Goal: Information Seeking & Learning: Learn about a topic

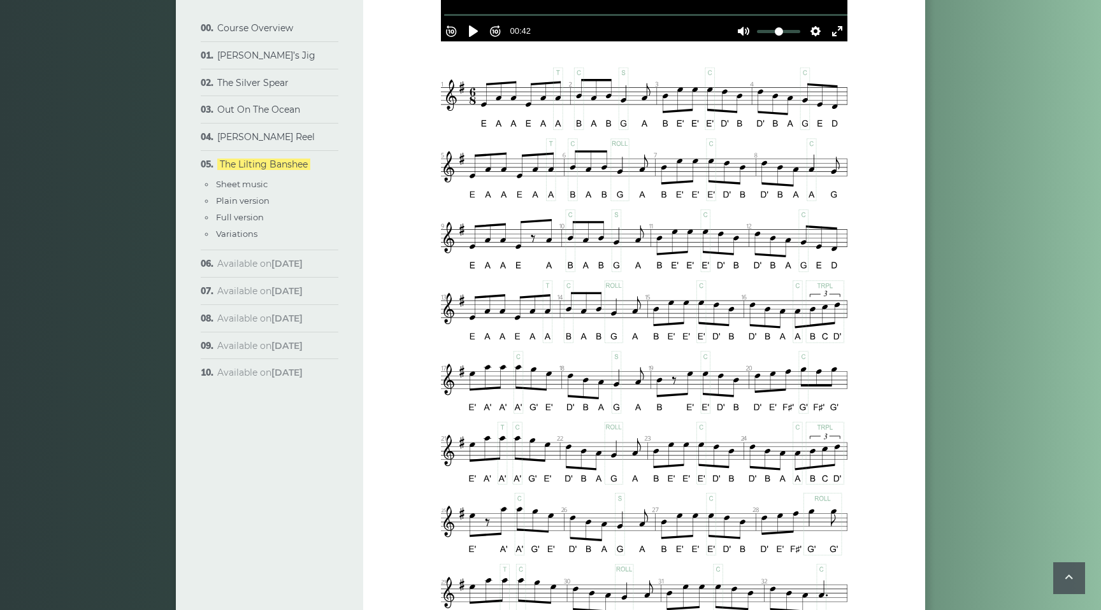
scroll to position [521, 0]
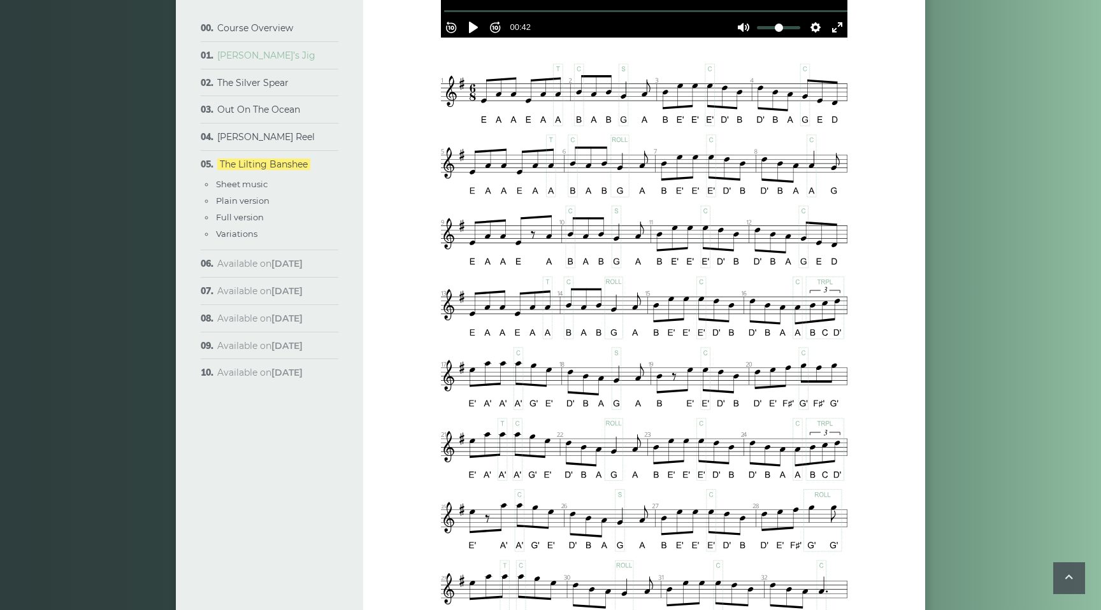
click at [236, 55] on link "[PERSON_NAME]’s Jig" at bounding box center [266, 55] width 98 height 11
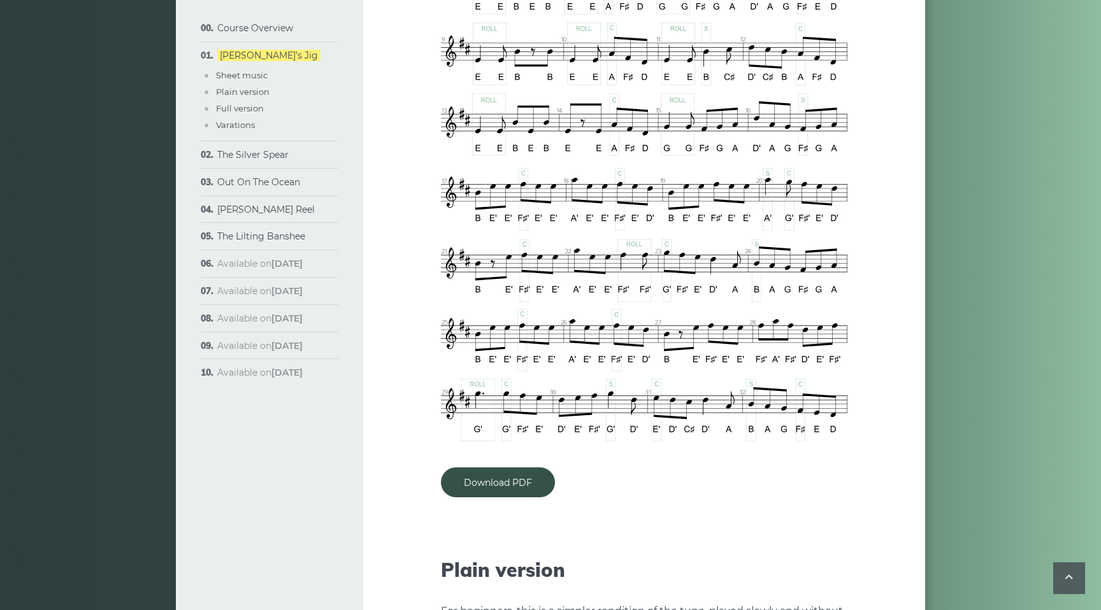
scroll to position [887, 0]
click at [486, 468] on link "Download PDF" at bounding box center [498, 483] width 114 height 30
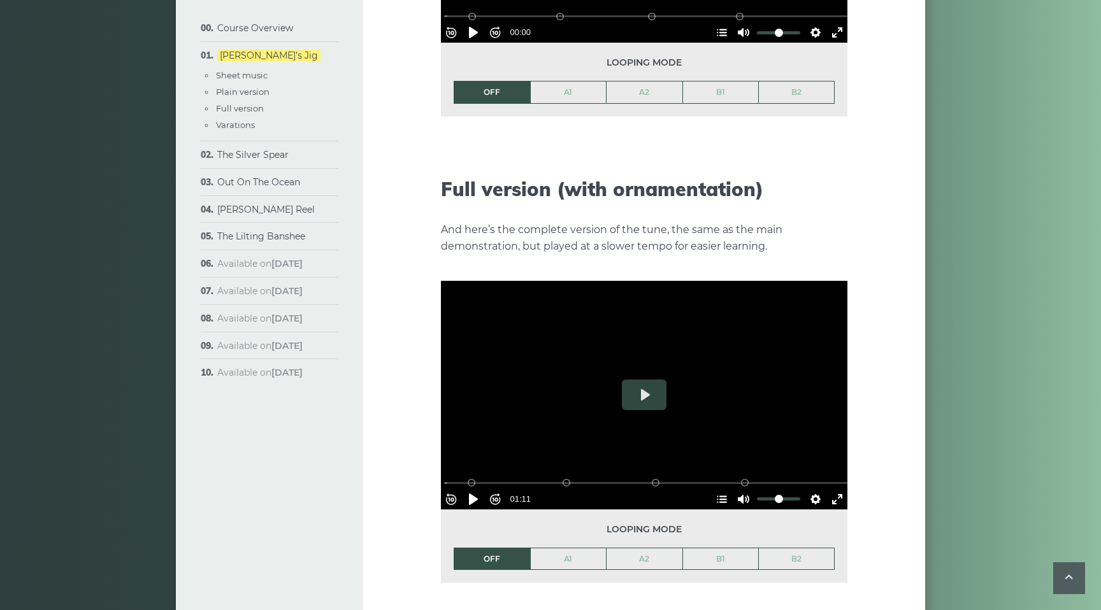
scroll to position [1741, 0]
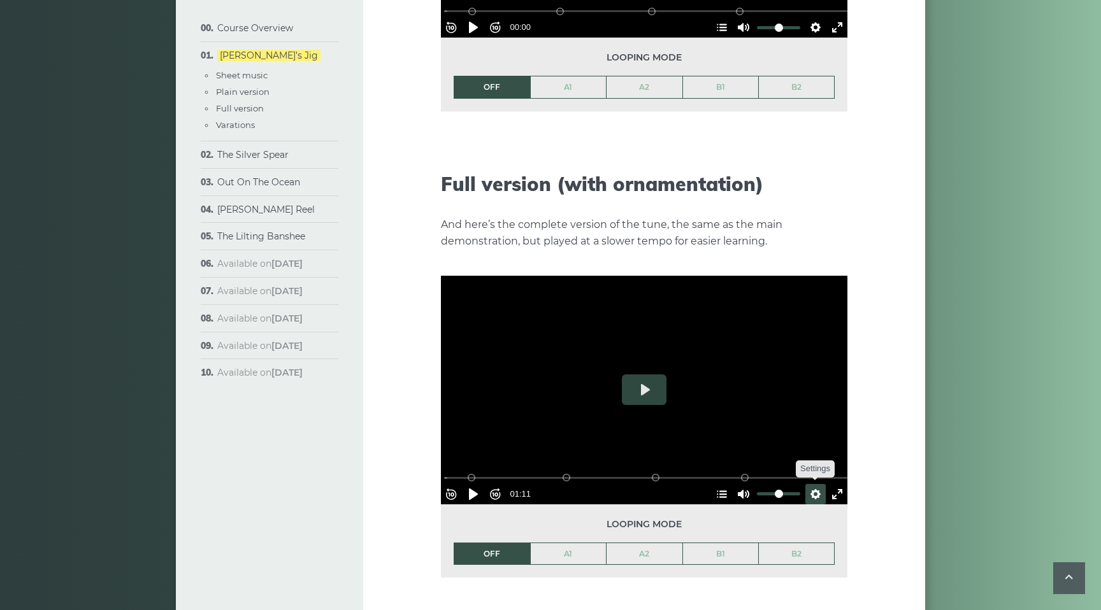
click at [809, 484] on button "Settings" at bounding box center [815, 494] width 20 height 20
click at [745, 456] on span "Speed Normal" at bounding box center [773, 463] width 63 height 14
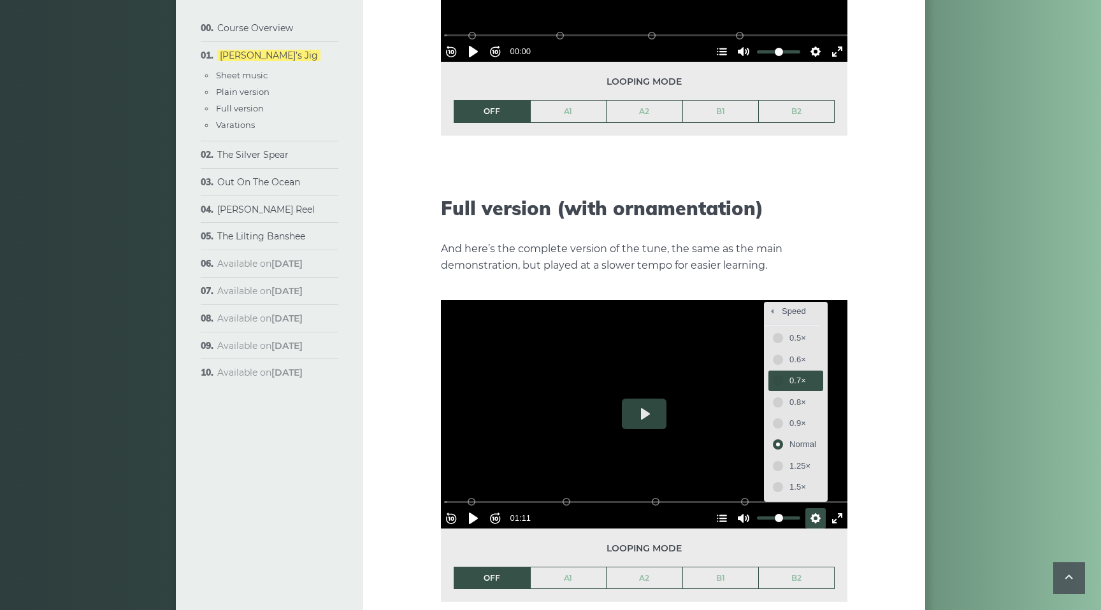
scroll to position [1720, 0]
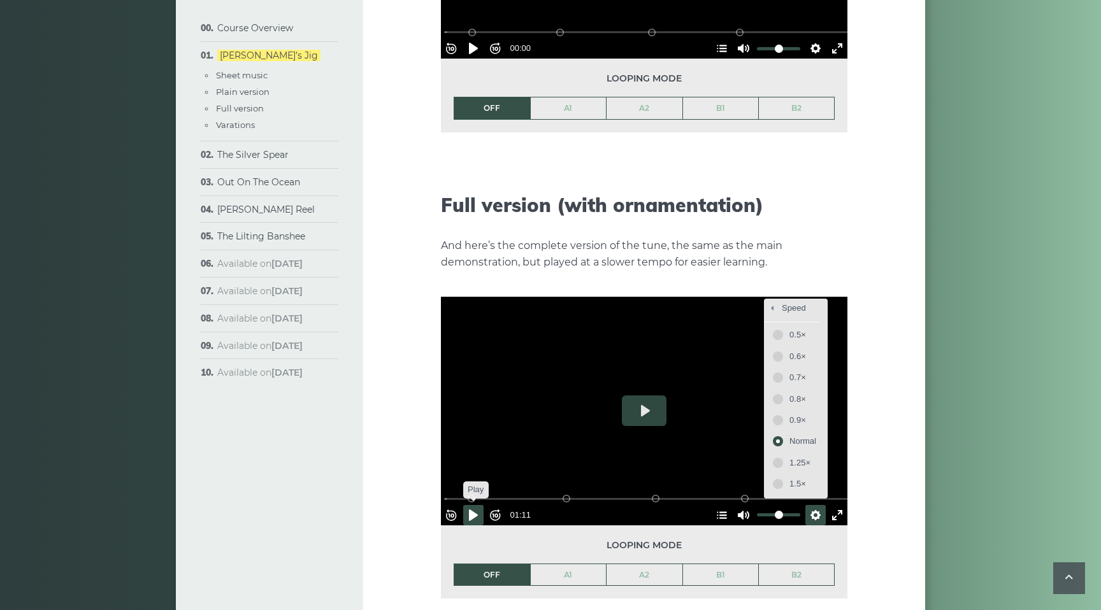
click at [477, 505] on button "Pause Play" at bounding box center [473, 515] width 20 height 20
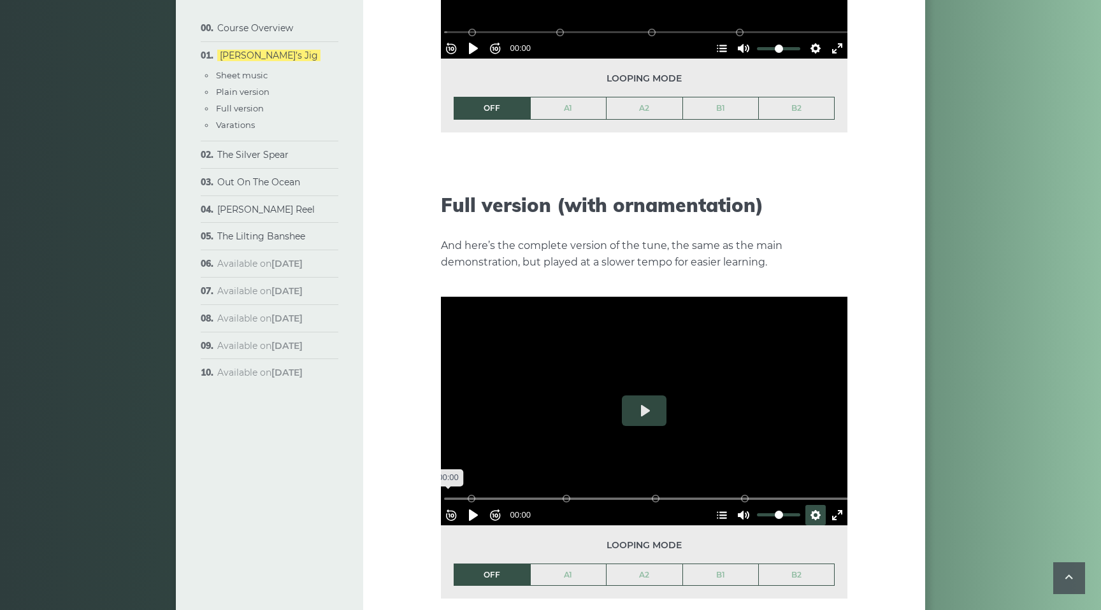
drag, startPoint x: 619, startPoint y: 476, endPoint x: 440, endPoint y: 453, distance: 179.9
click at [444, 493] on input "Seek" at bounding box center [646, 499] width 405 height 12
click at [811, 505] on button "Settings" at bounding box center [815, 515] width 20 height 20
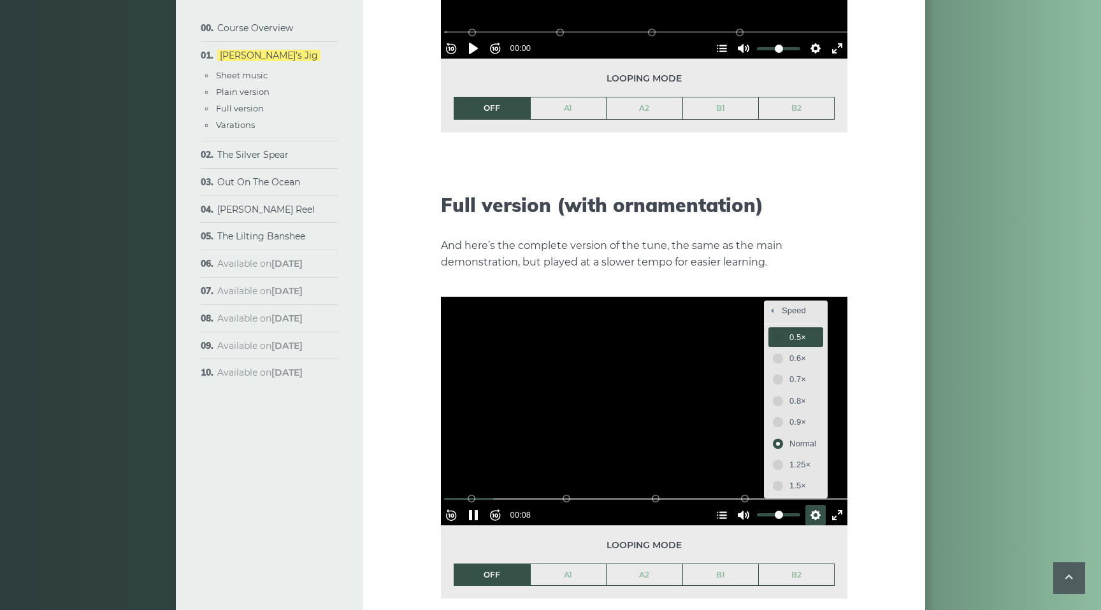
click at [793, 331] on span "0.5×" at bounding box center [802, 338] width 27 height 14
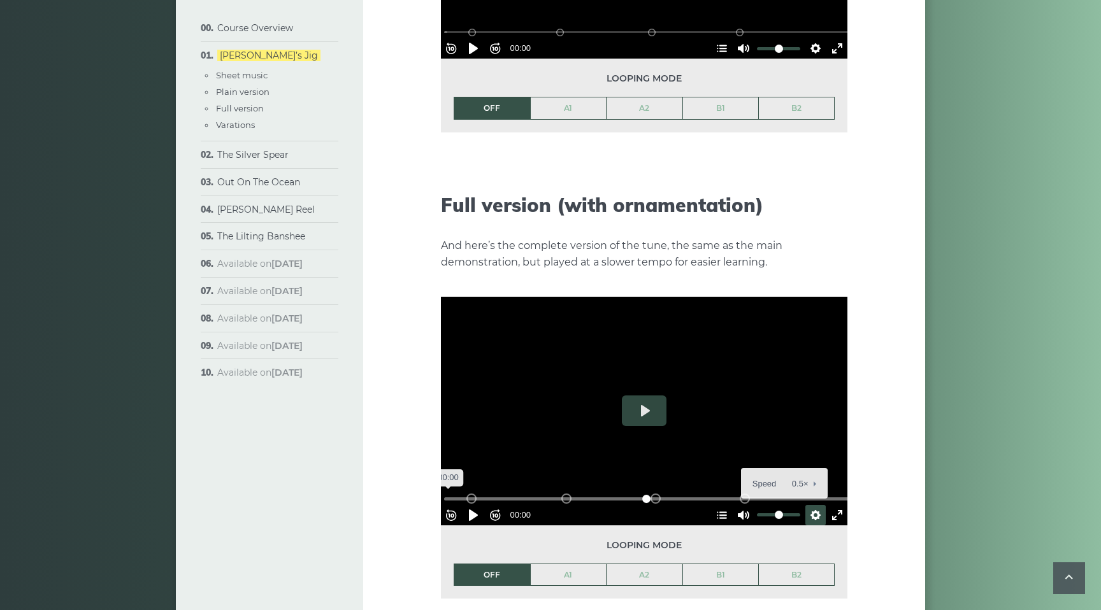
drag, startPoint x: 511, startPoint y: 473, endPoint x: 433, endPoint y: 466, distance: 78.0
click at [444, 493] on input "Seek" at bounding box center [646, 499] width 405 height 12
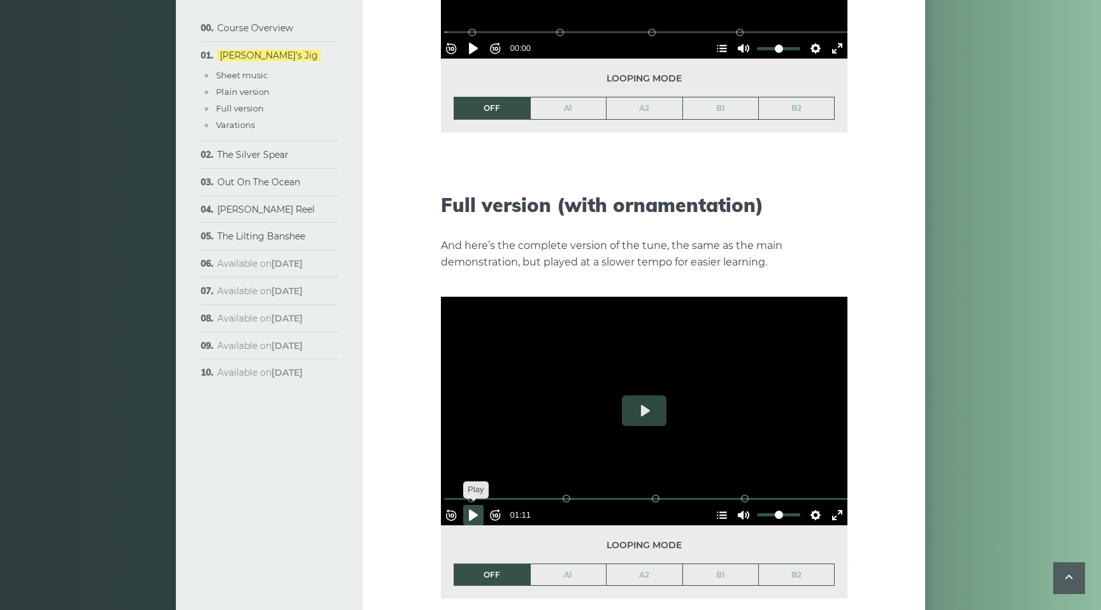
click at [476, 505] on button "Pause Play" at bounding box center [473, 515] width 20 height 20
click at [479, 505] on button "Pause Play" at bounding box center [473, 515] width 20 height 20
drag, startPoint x: 506, startPoint y: 476, endPoint x: 443, endPoint y: 477, distance: 63.1
click at [444, 493] on input "Seek" at bounding box center [646, 499] width 405 height 12
click at [479, 505] on button "Pause Play" at bounding box center [473, 515] width 20 height 20
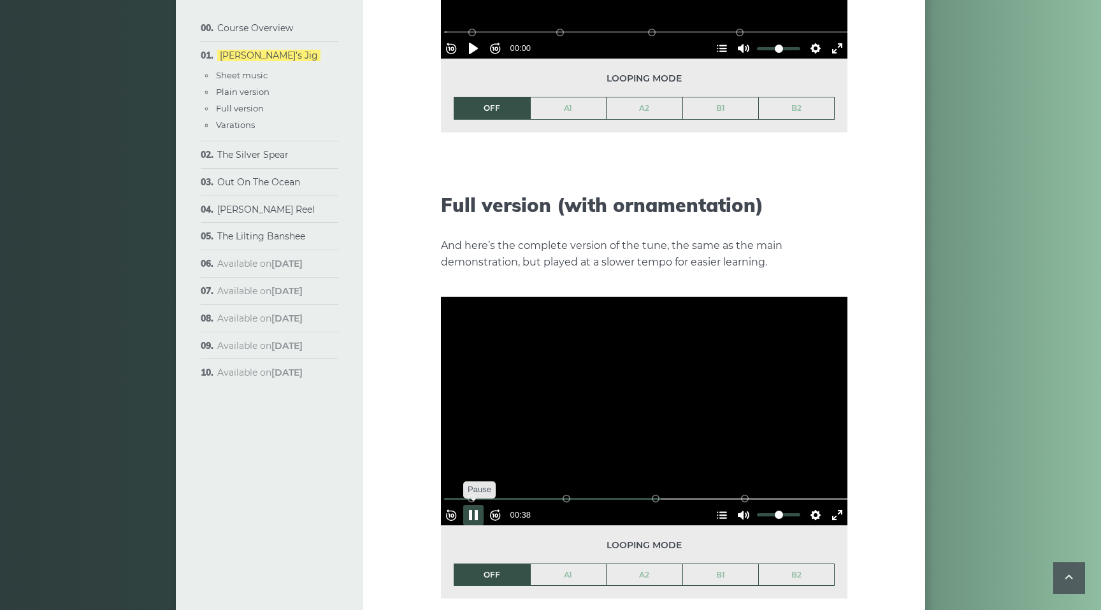
click at [480, 505] on button "Pause Play" at bounding box center [473, 515] width 20 height 20
click at [953, 344] on div "Course Overview Approach & methodology Prerequisites Lessons structure Video co…" at bounding box center [550, 44] width 1101 height 3391
drag, startPoint x: 656, startPoint y: 476, endPoint x: 446, endPoint y: 474, distance: 210.3
click at [445, 474] on div "Rewind 10s Pause Play Forward 10s % buffered 00:00 B2 (Bars 25-32) B1 (Bars 17-…" at bounding box center [644, 498] width 407 height 55
drag, startPoint x: 654, startPoint y: 475, endPoint x: 434, endPoint y: 478, distance: 220.5
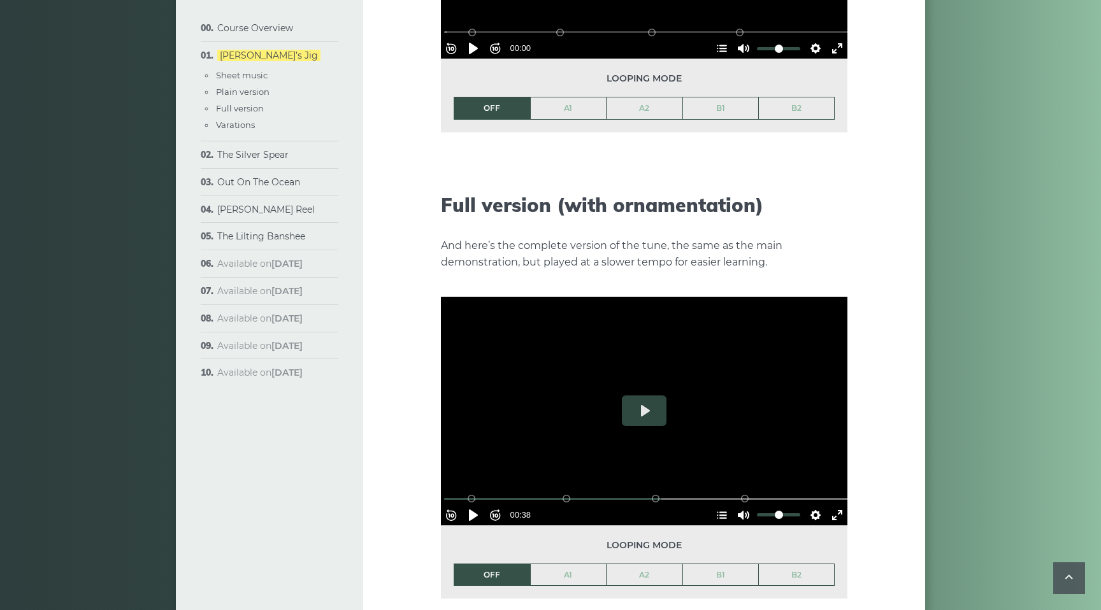
click at [433, 477] on div "Week 1: [PERSON_NAME] Jig The first popular tune we’ll learn in the course is c…" at bounding box center [644, 44] width 562 height 3391
drag, startPoint x: 663, startPoint y: 477, endPoint x: 438, endPoint y: 480, distance: 224.9
click at [444, 493] on input "Seek" at bounding box center [646, 499] width 405 height 12
click at [480, 505] on button "Pause Play" at bounding box center [473, 515] width 20 height 20
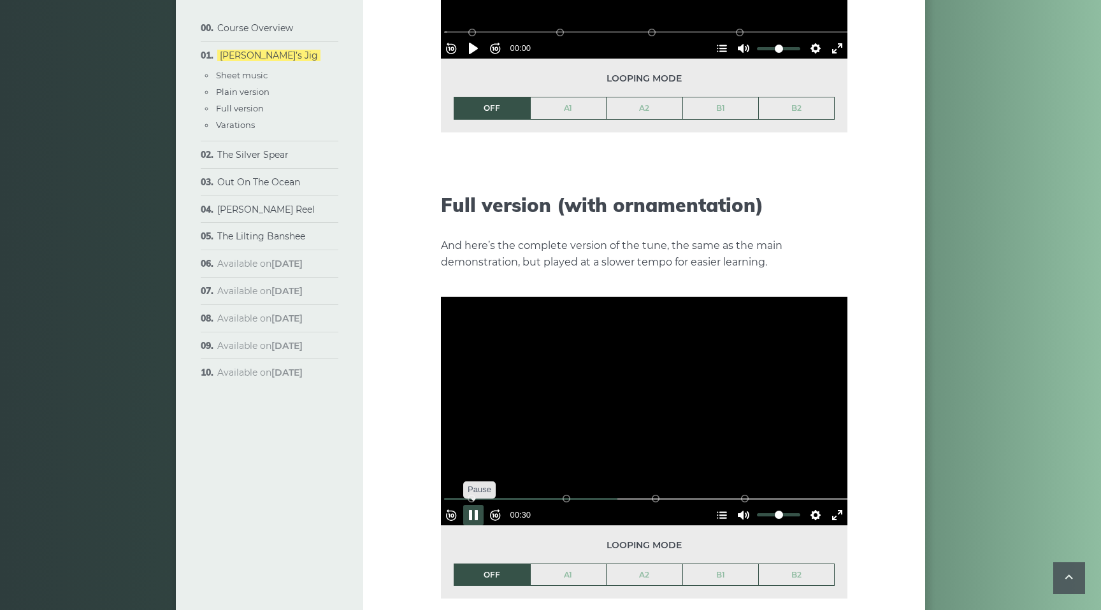
type input "*****"
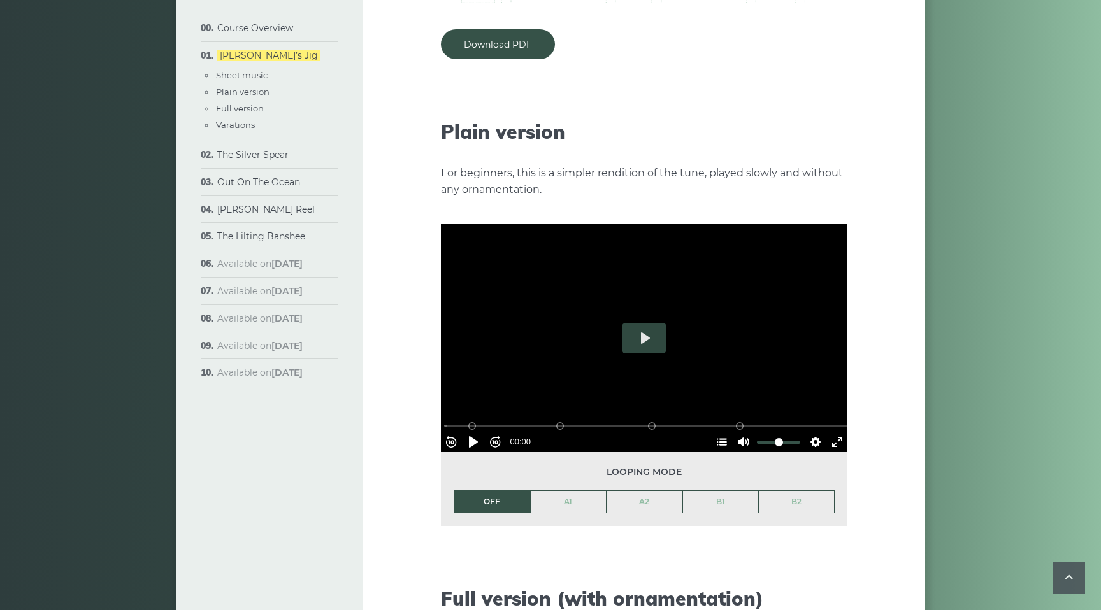
scroll to position [1331, 0]
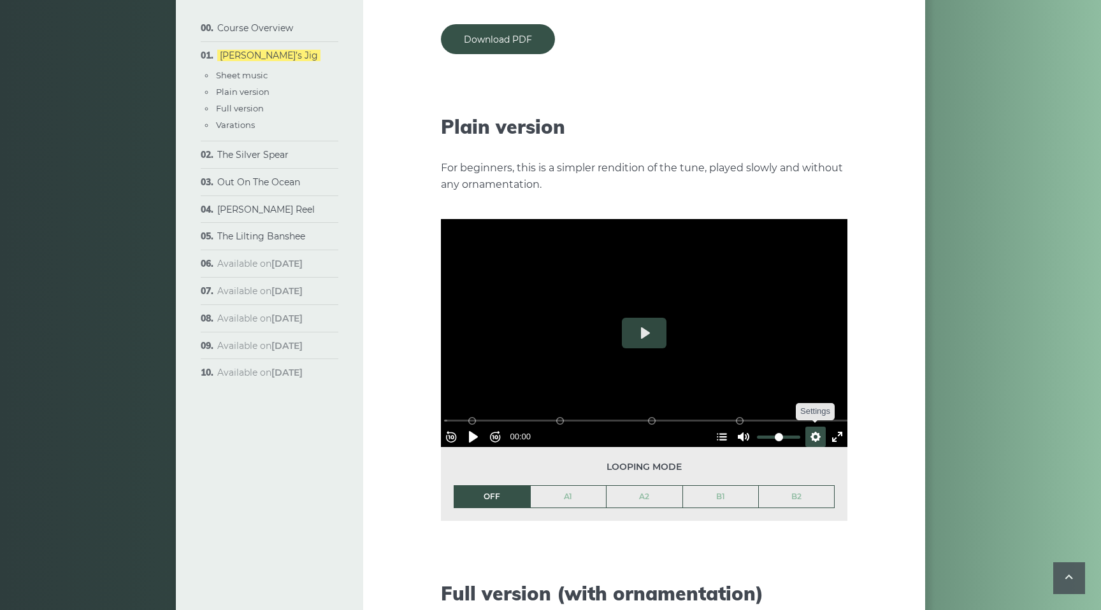
click at [807, 427] on button "Settings" at bounding box center [815, 437] width 20 height 20
click at [785, 399] on span "Speed Normal" at bounding box center [773, 406] width 63 height 14
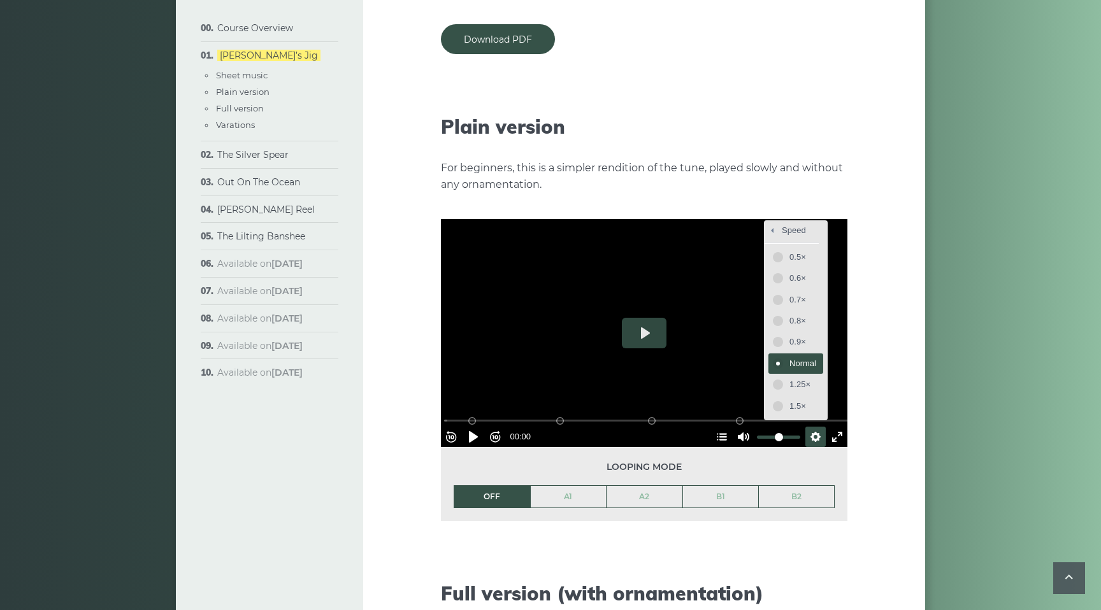
click at [789, 357] on span "Normal" at bounding box center [802, 364] width 27 height 14
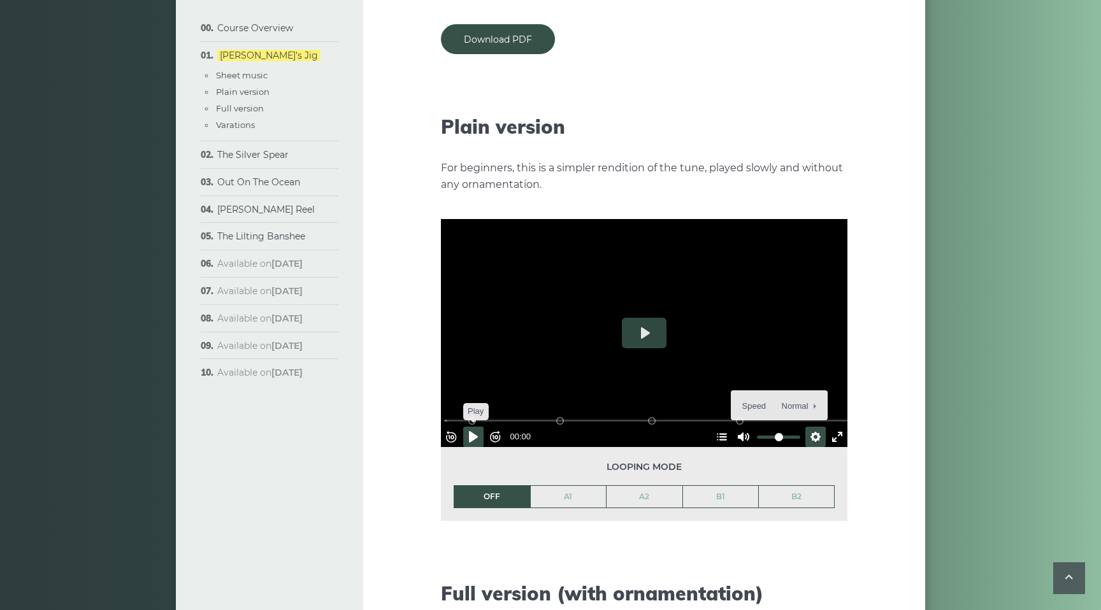
click at [480, 427] on button "Pause Play" at bounding box center [473, 437] width 20 height 20
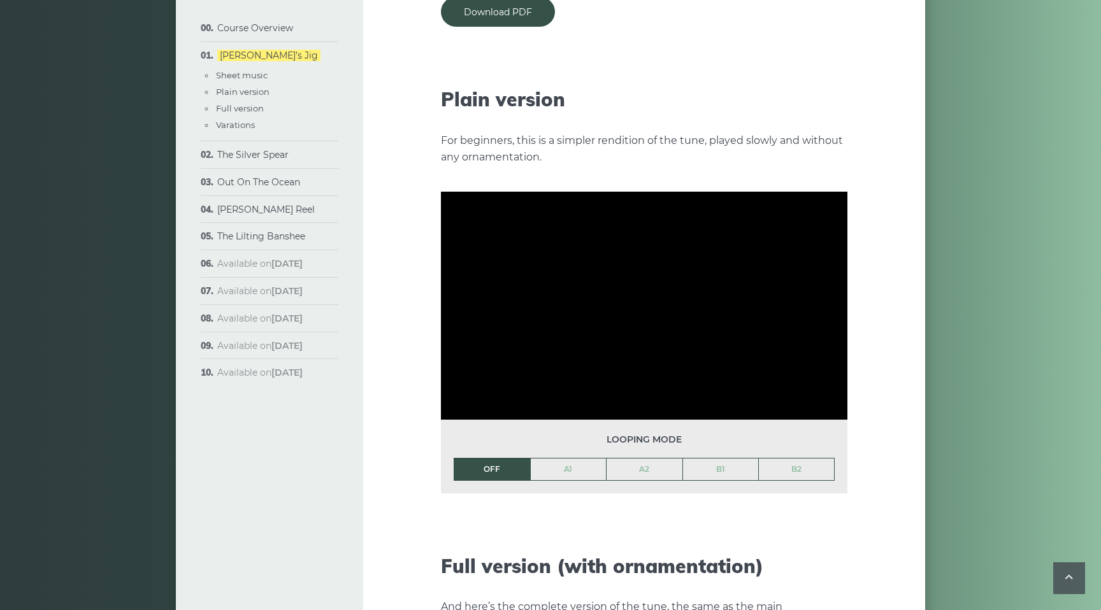
scroll to position [1350, 0]
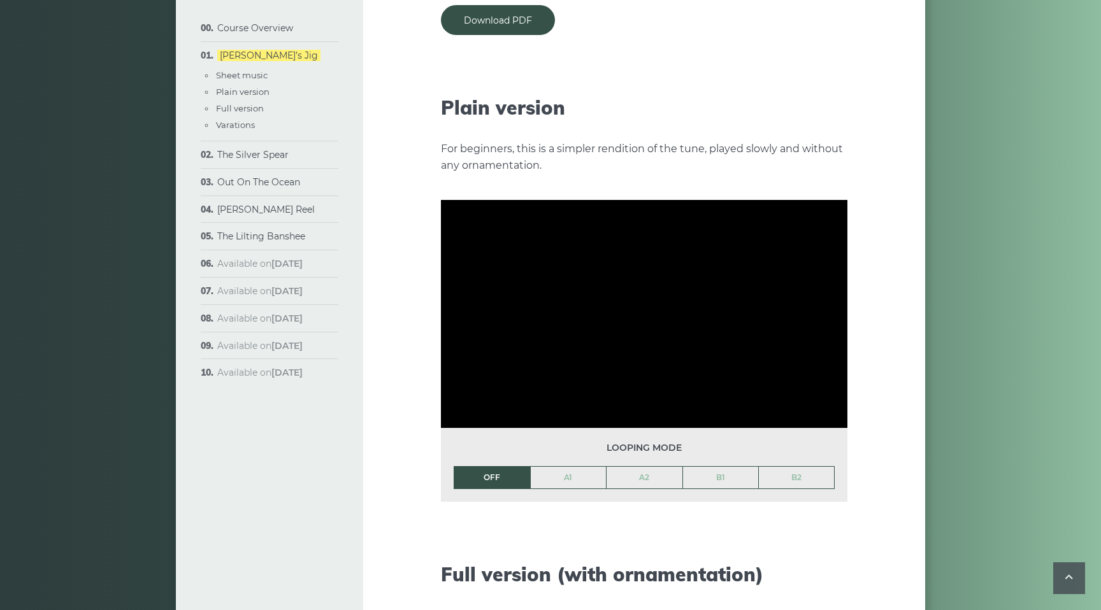
type input "***"
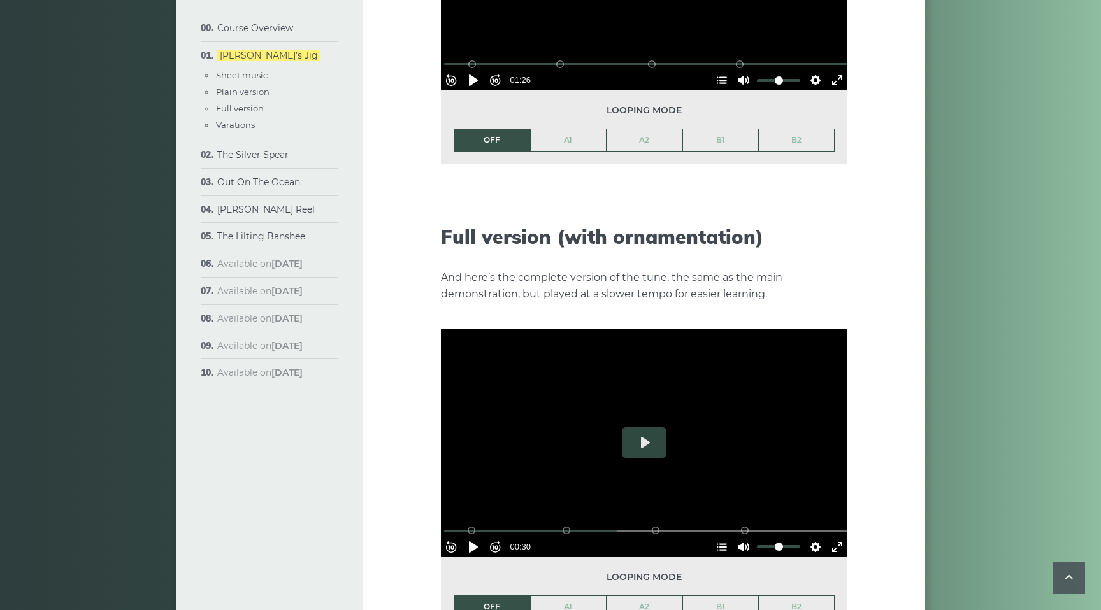
scroll to position [1683, 0]
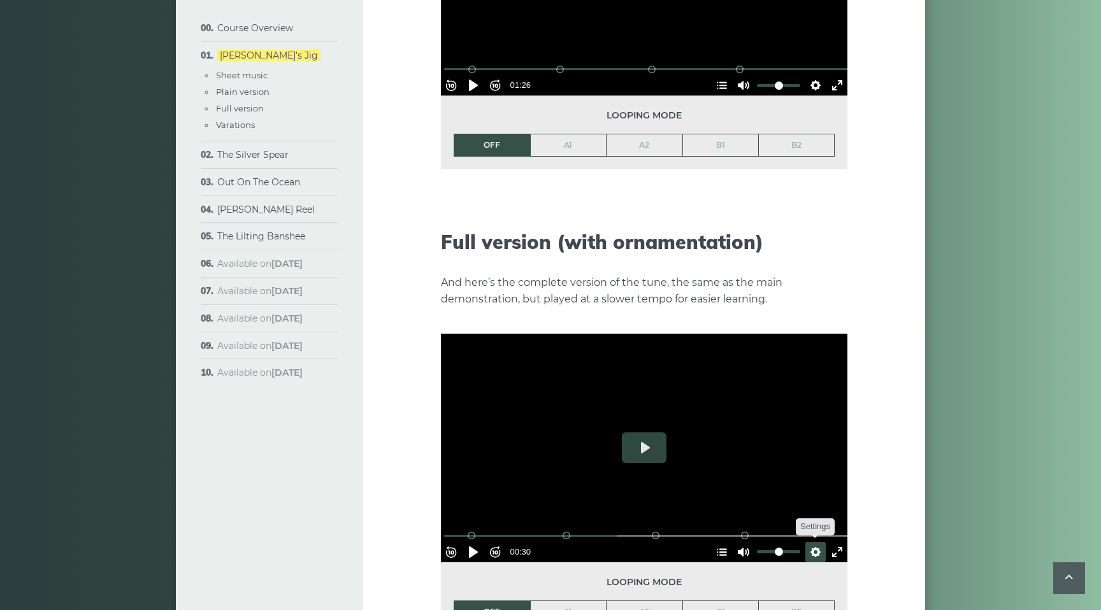
click at [808, 542] on button "Settings" at bounding box center [815, 552] width 20 height 20
click at [767, 514] on span "Speed 0.5×" at bounding box center [778, 521] width 53 height 14
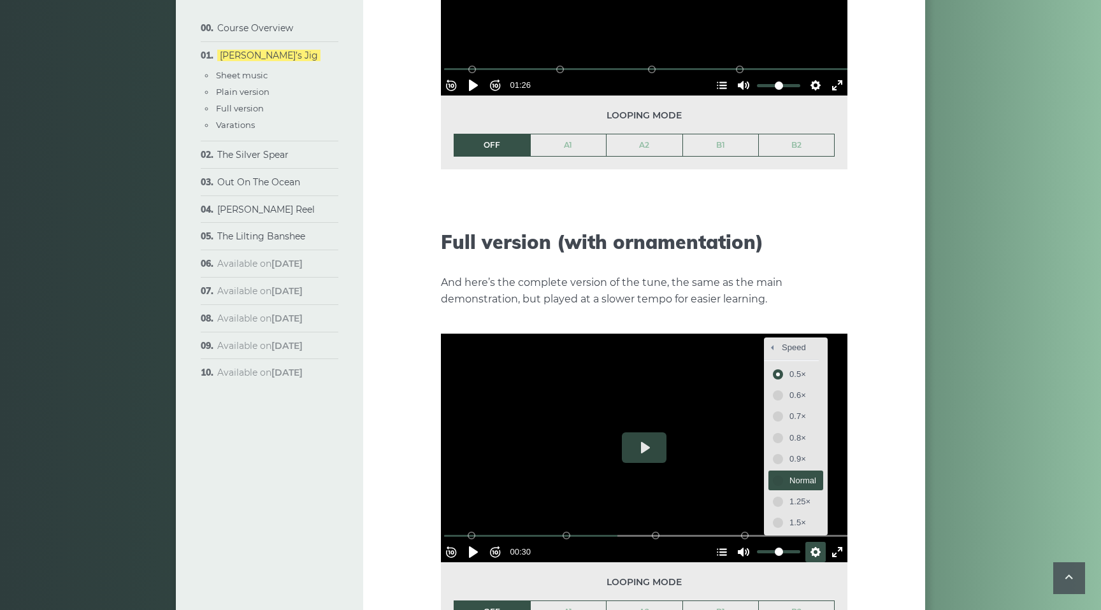
click at [800, 474] on span "Normal" at bounding box center [802, 481] width 27 height 14
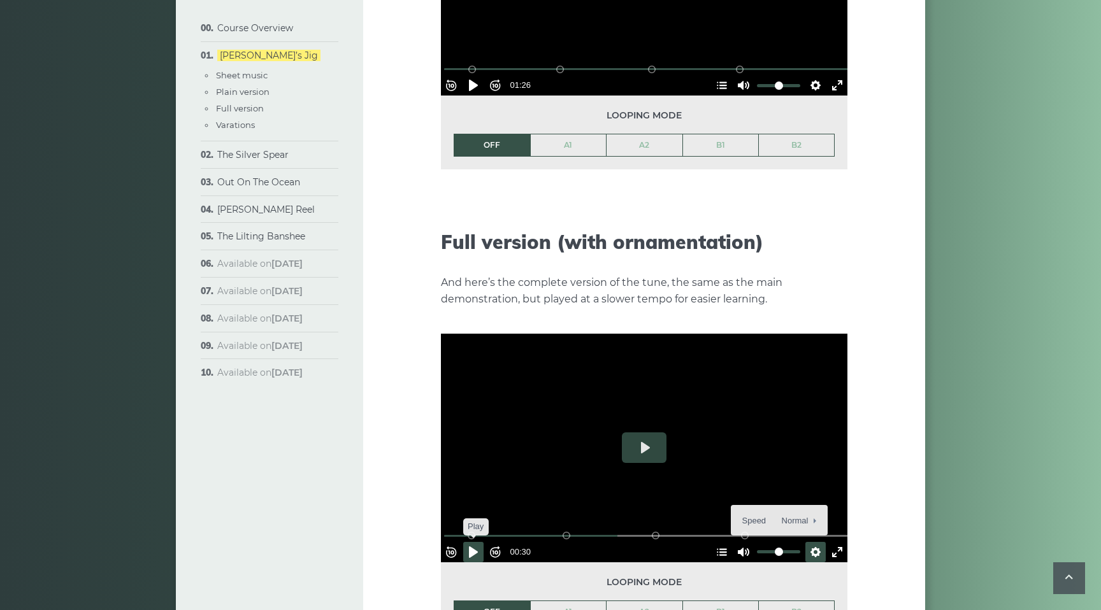
click at [475, 542] on button "Pause Play" at bounding box center [473, 552] width 20 height 20
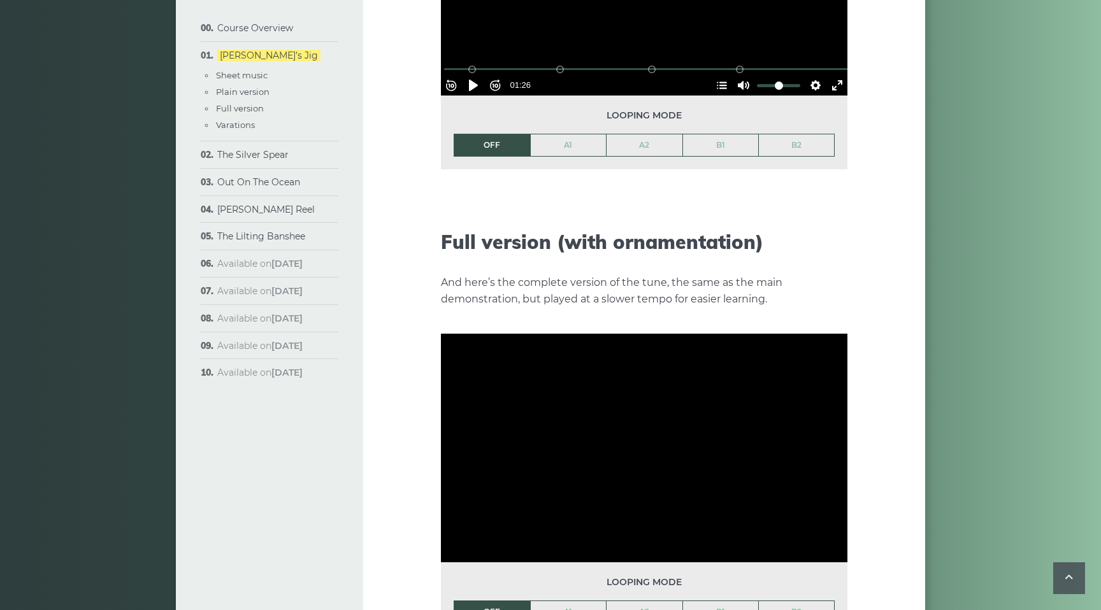
type input "***"
